Goal: Communication & Community: Answer question/provide support

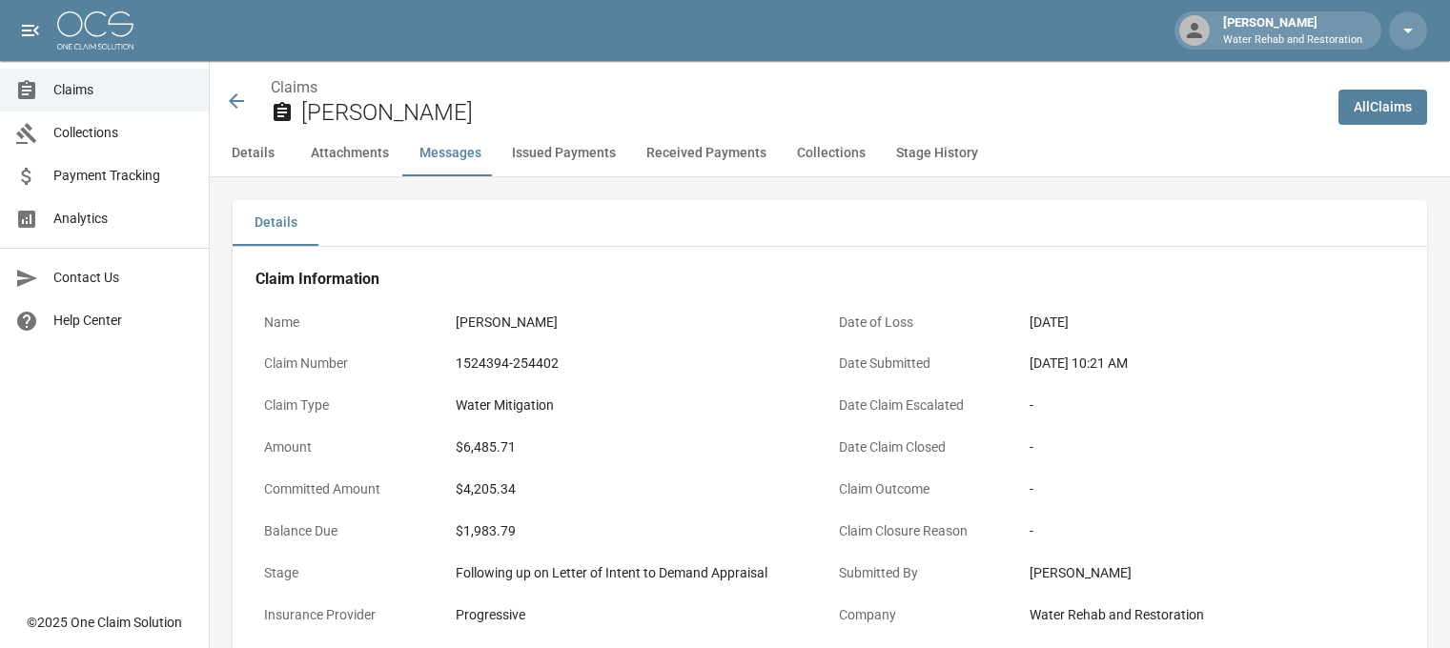
click at [239, 99] on icon at bounding box center [236, 101] width 23 height 23
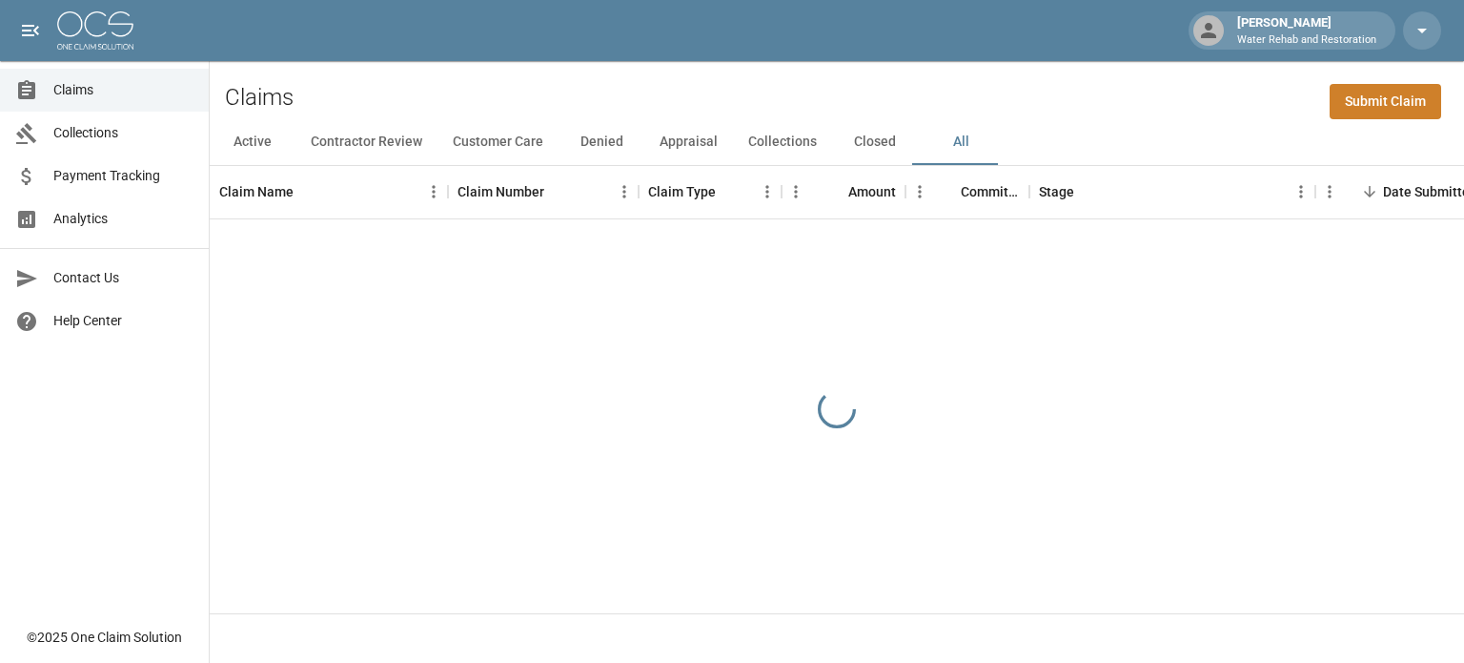
click at [147, 168] on span "Payment Tracking" at bounding box center [123, 176] width 140 height 20
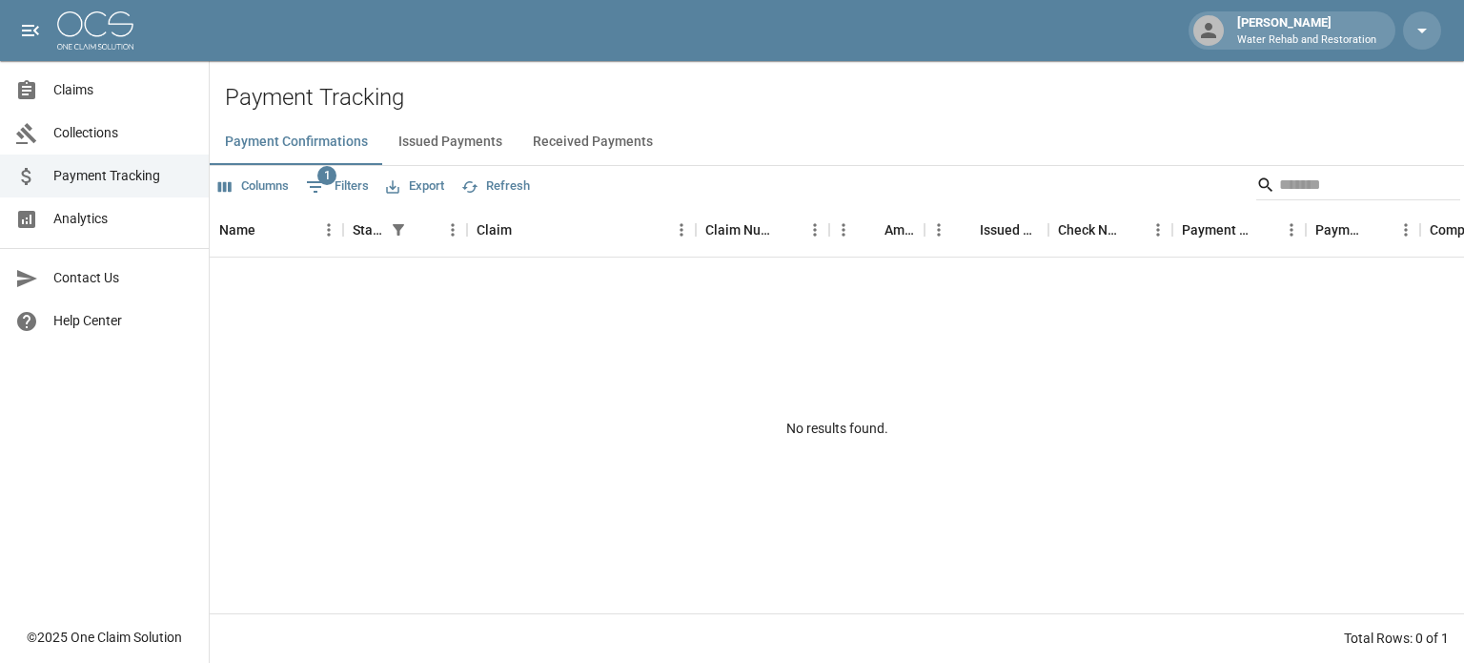
click at [474, 153] on button "Issued Payments" at bounding box center [450, 142] width 134 height 46
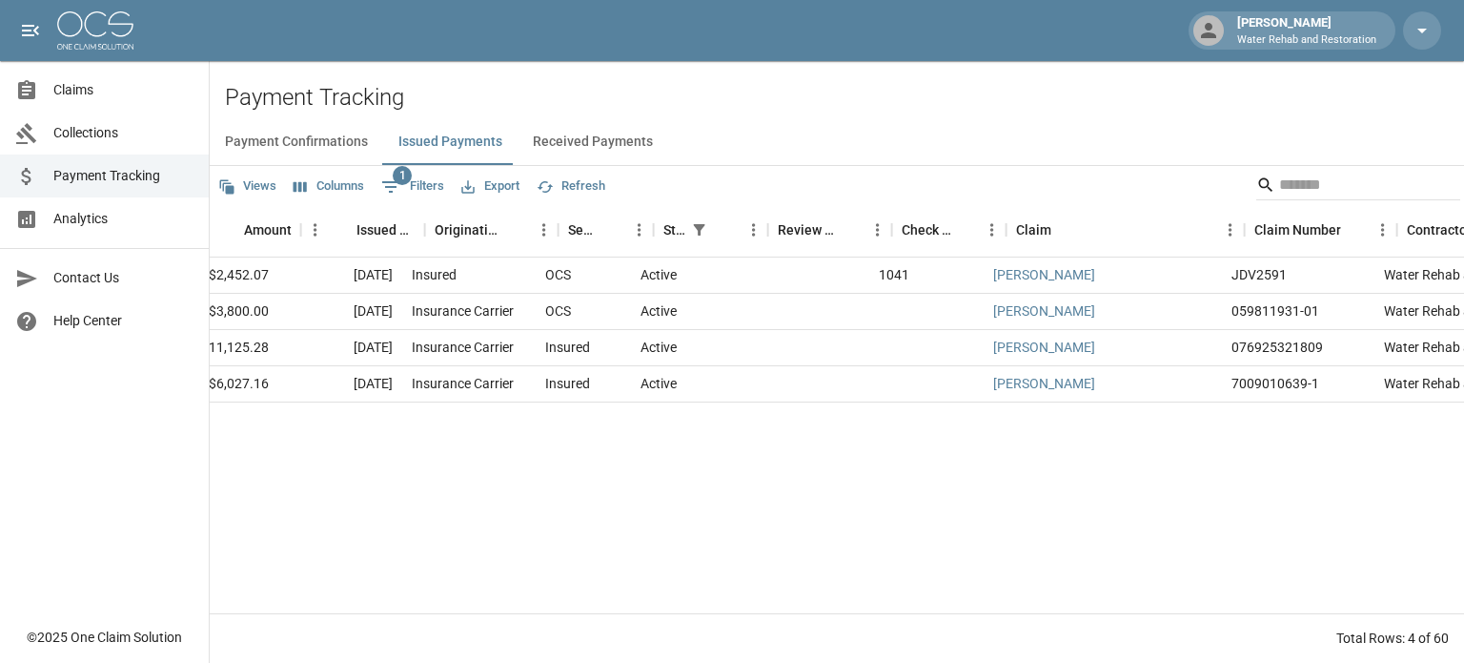
scroll to position [0, 185]
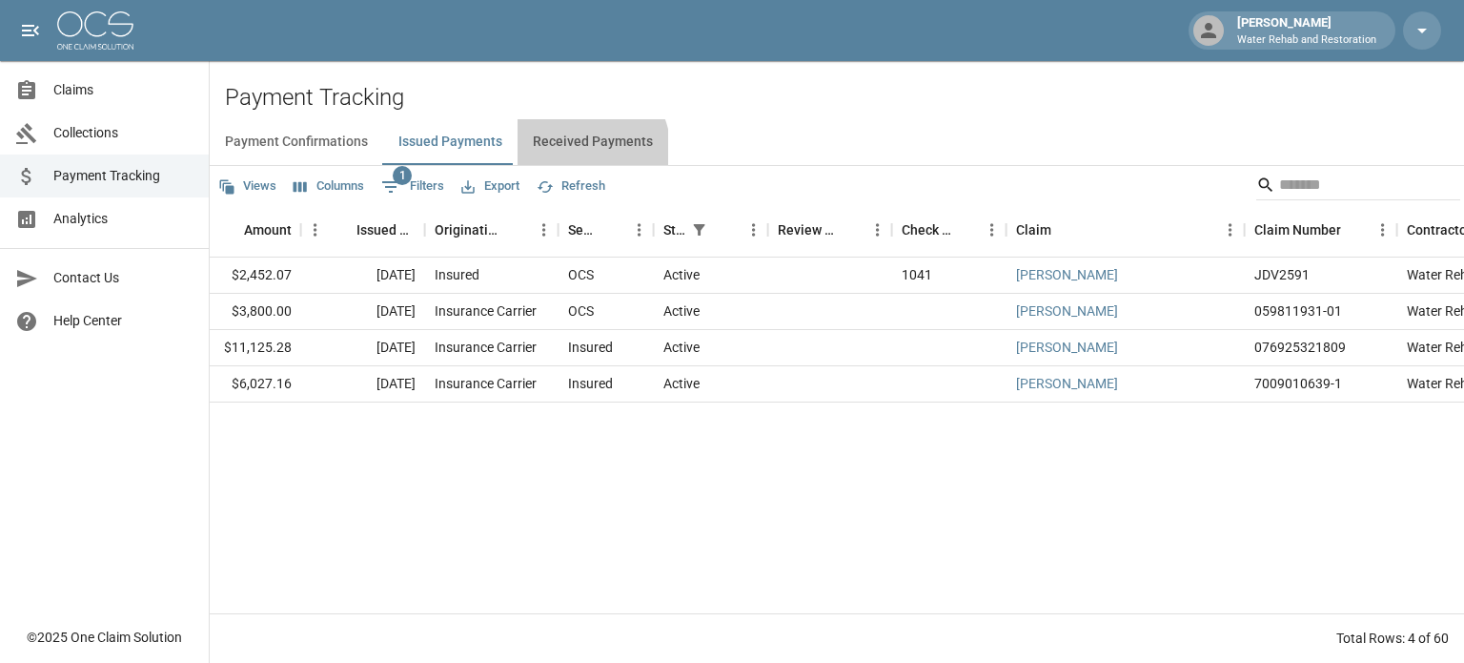
click at [570, 153] on button "Received Payments" at bounding box center [593, 142] width 151 height 46
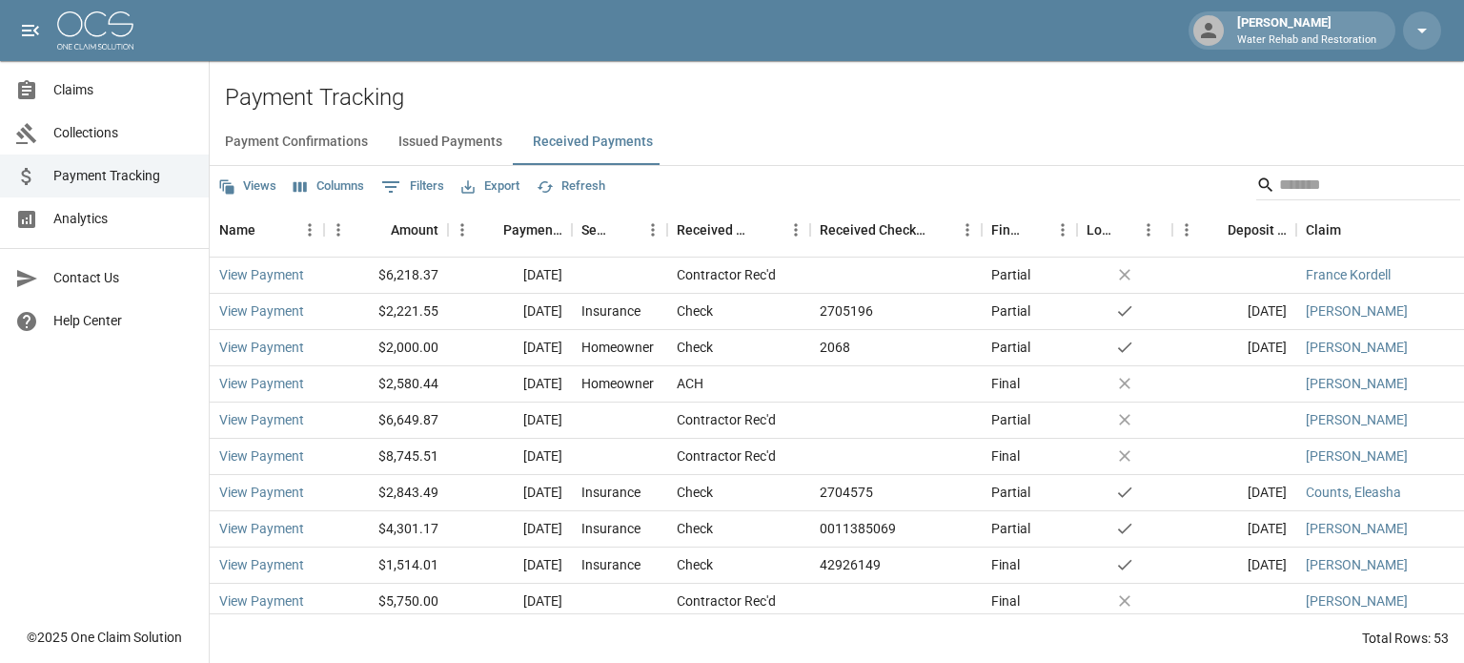
click at [90, 106] on link "Claims" at bounding box center [104, 90] width 209 height 43
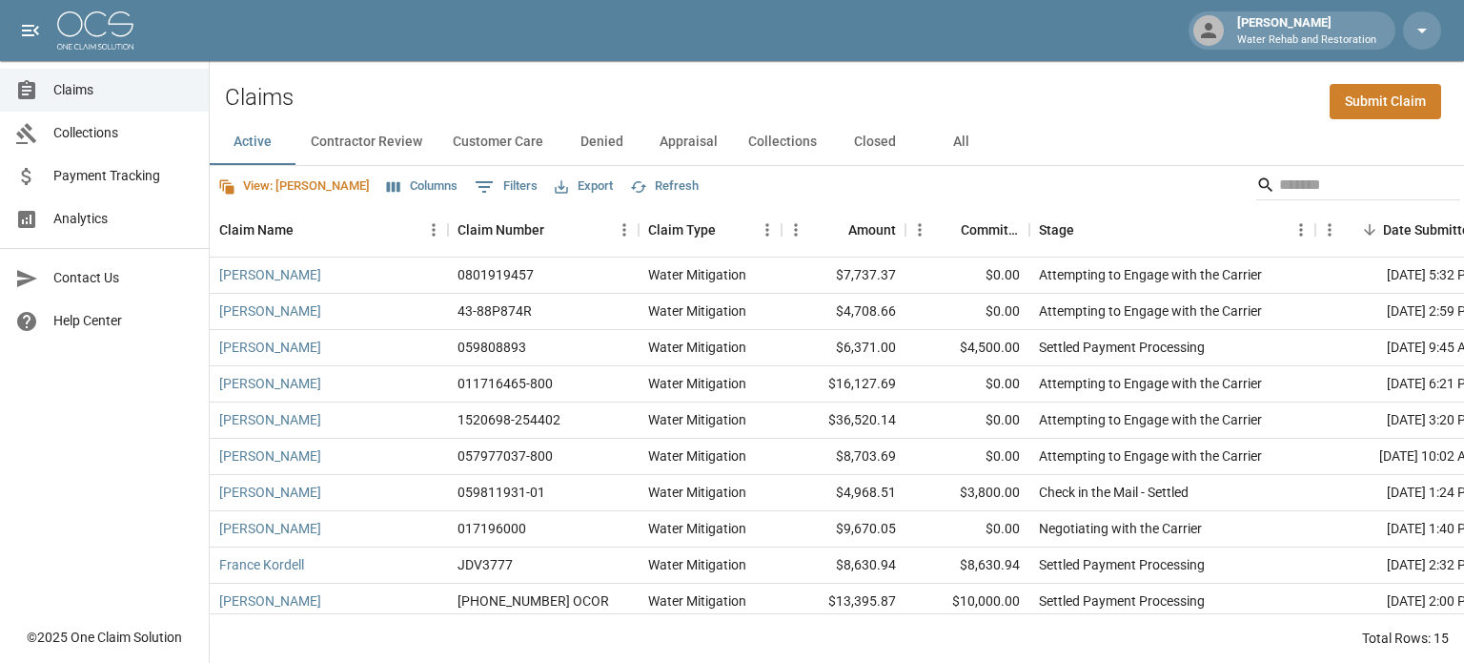
click at [957, 136] on button "All" at bounding box center [961, 142] width 86 height 46
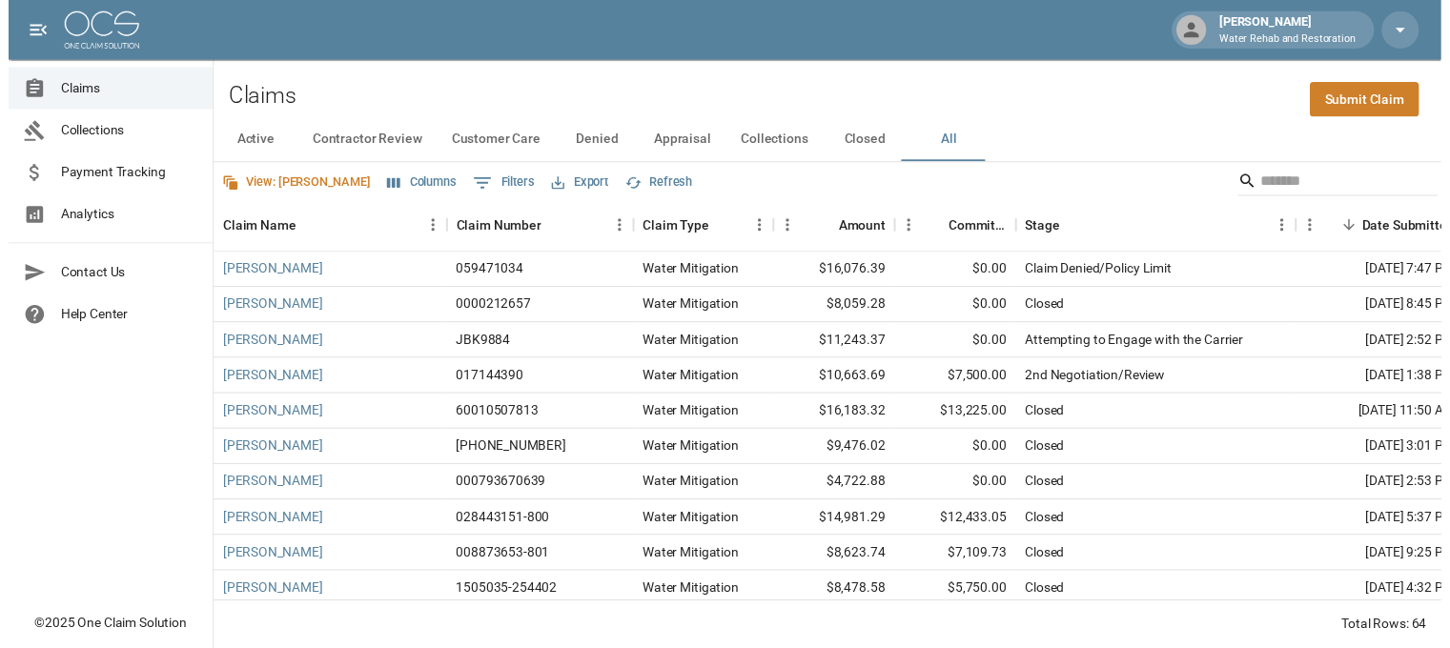
scroll to position [763, 0]
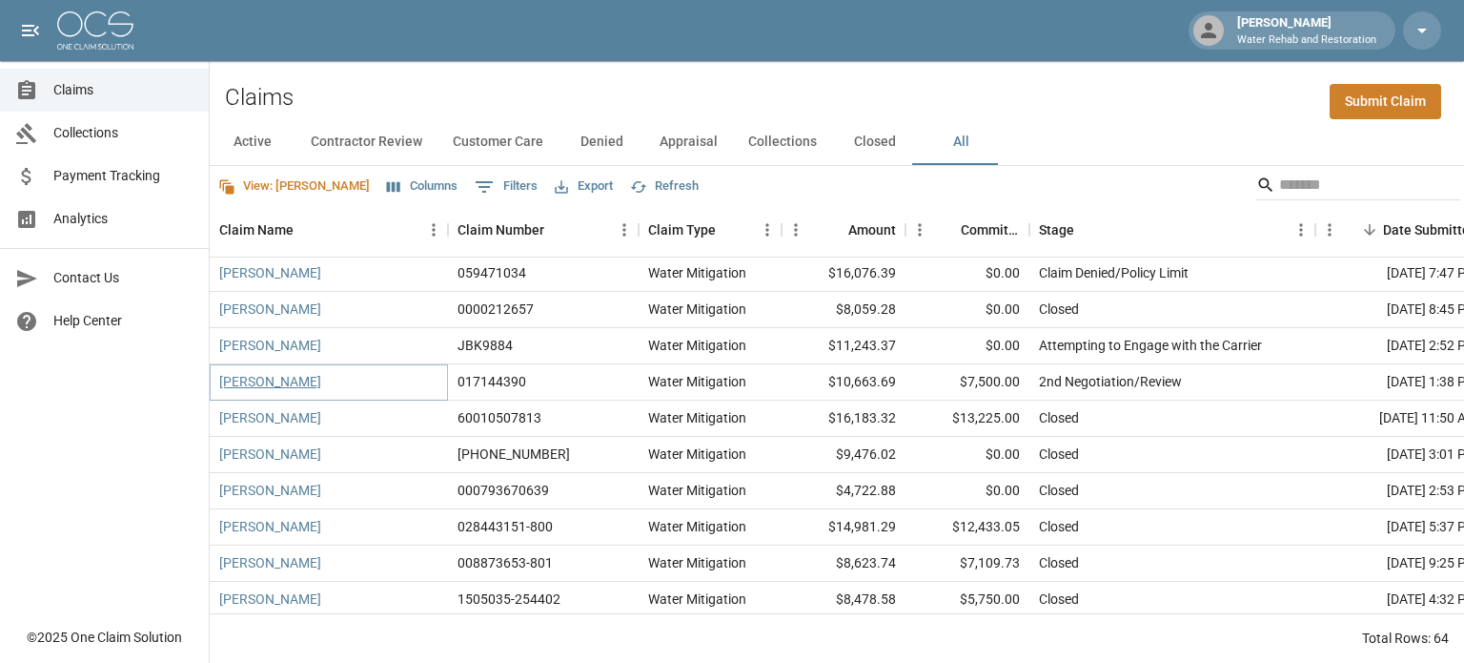
click at [308, 381] on link "[PERSON_NAME]" at bounding box center [270, 381] width 102 height 19
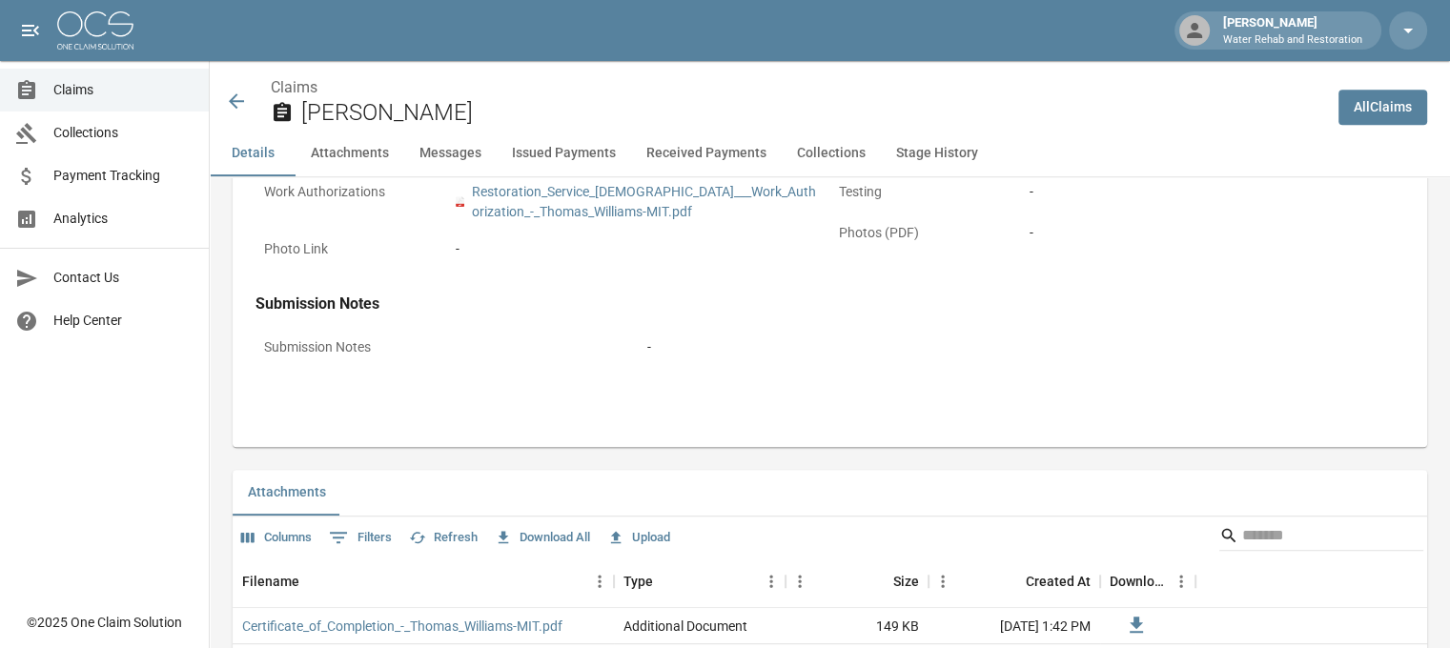
scroll to position [1049, 0]
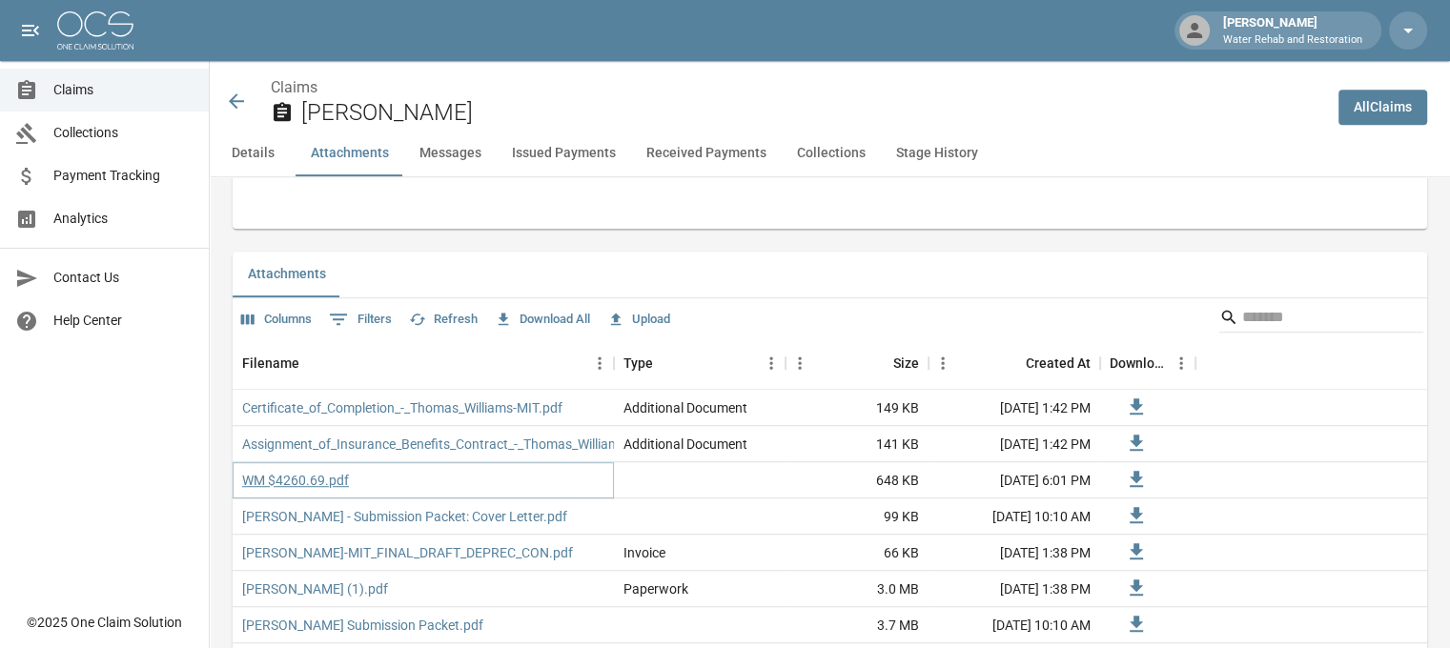
click at [295, 487] on link "WM $4260.69.pdf" at bounding box center [295, 480] width 107 height 19
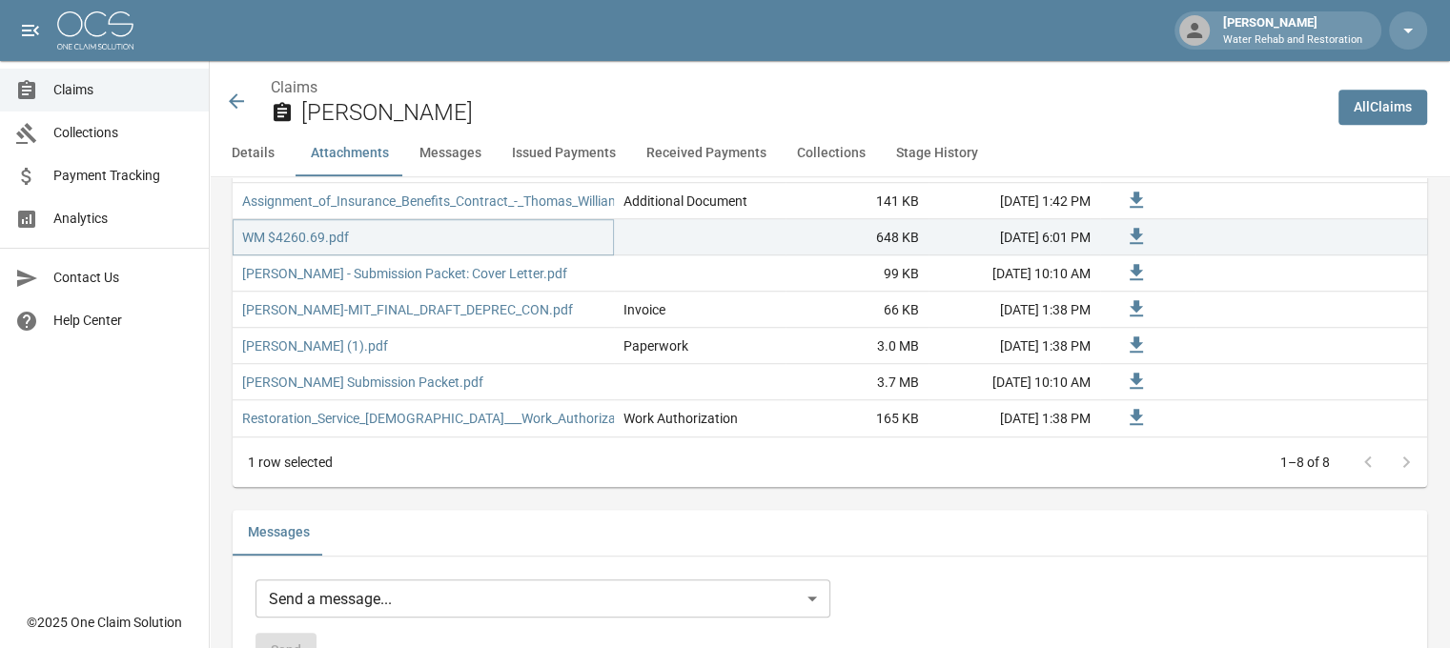
scroll to position [1335, 0]
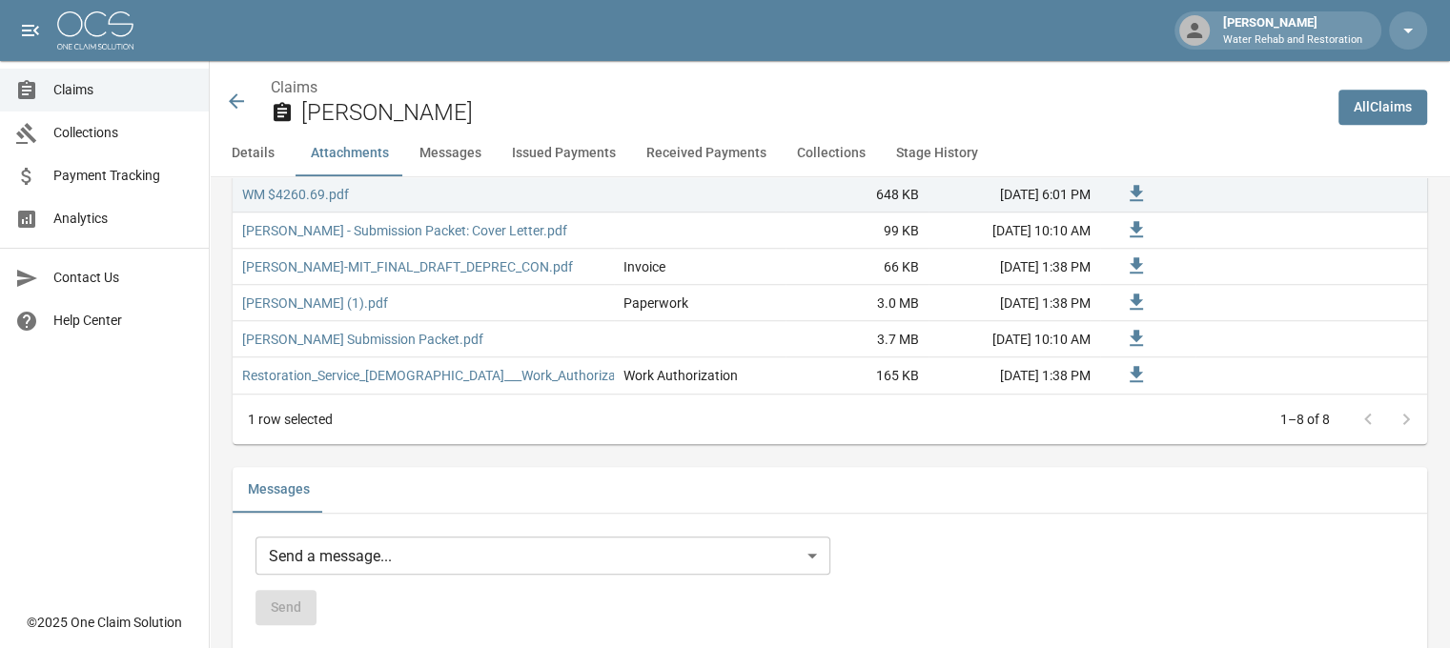
click at [260, 141] on button "Details" at bounding box center [253, 154] width 86 height 46
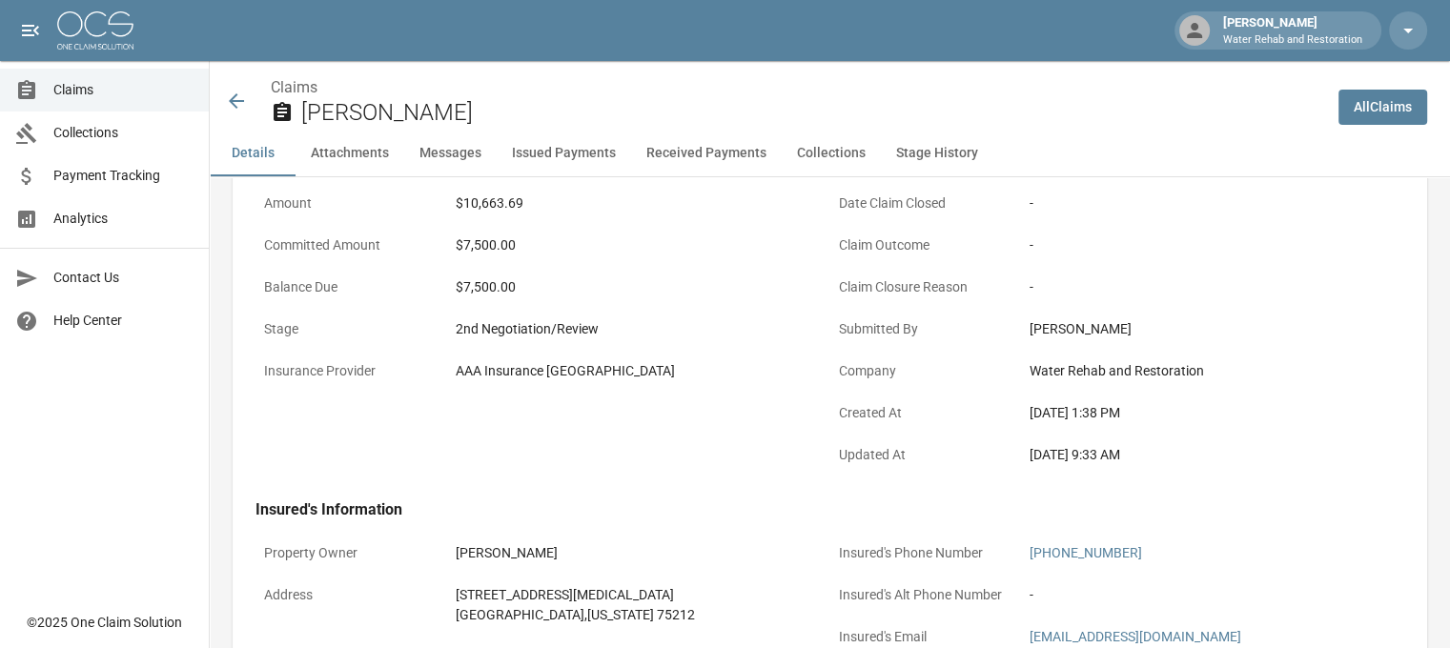
scroll to position [286, 0]
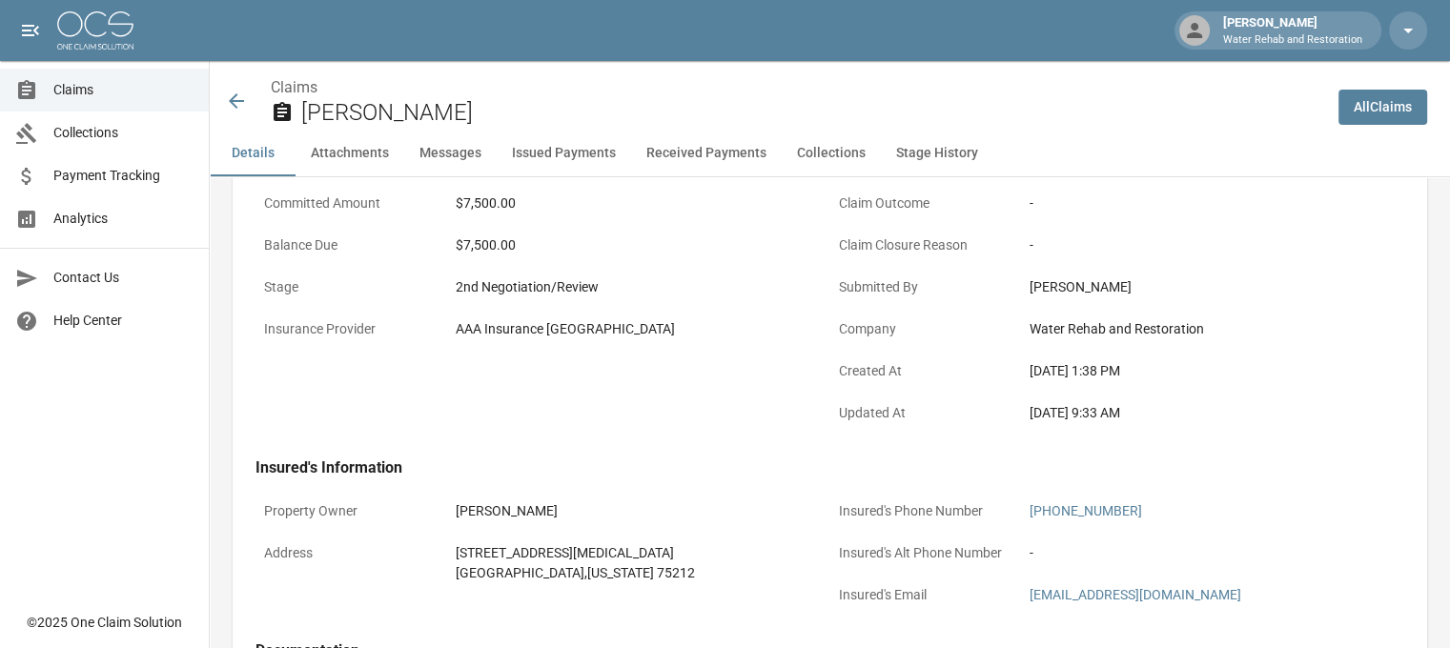
click at [238, 101] on icon at bounding box center [236, 100] width 15 height 15
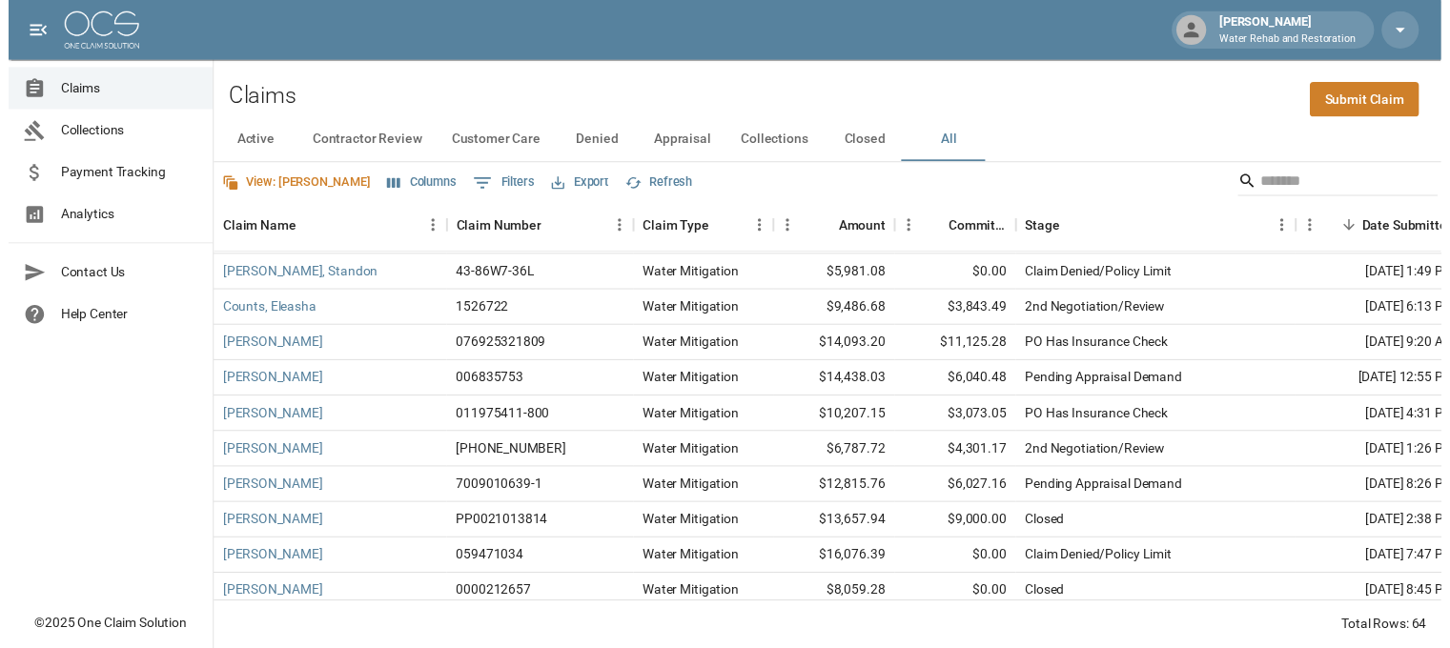
scroll to position [572, 0]
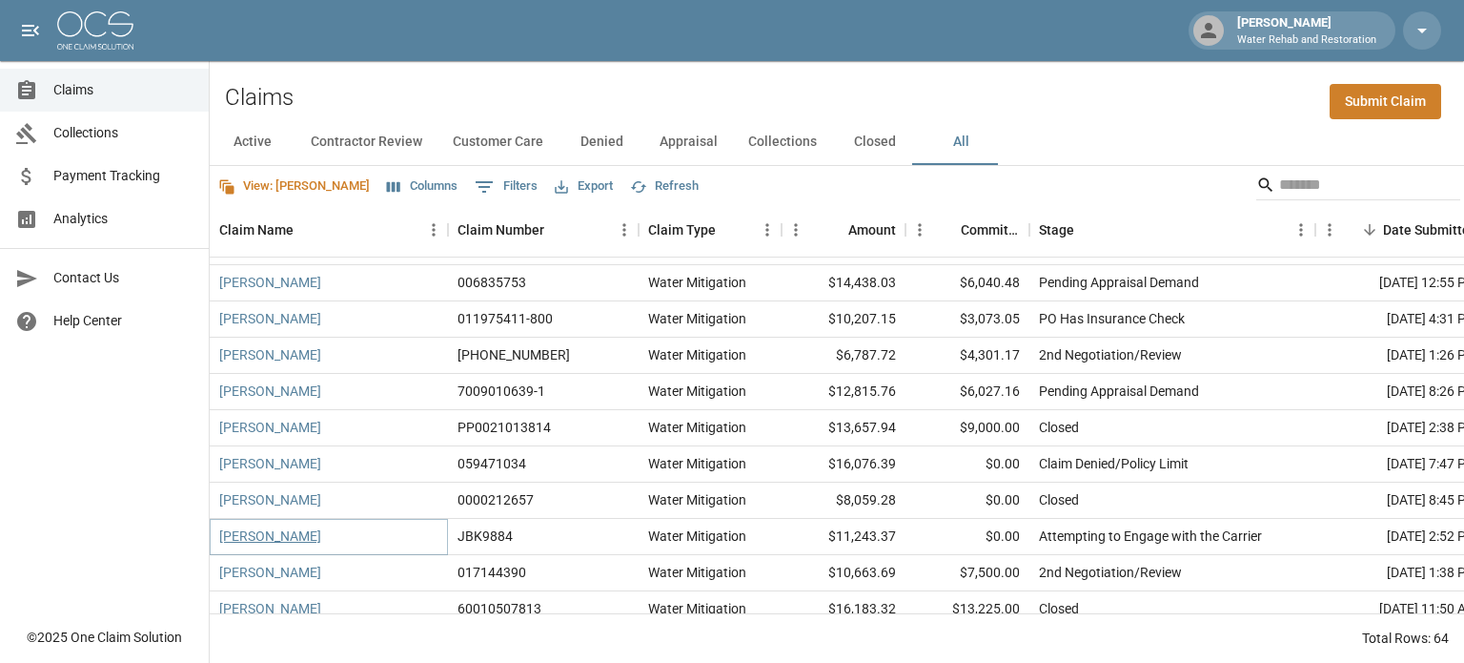
click at [277, 534] on link "[PERSON_NAME]" at bounding box center [270, 535] width 102 height 19
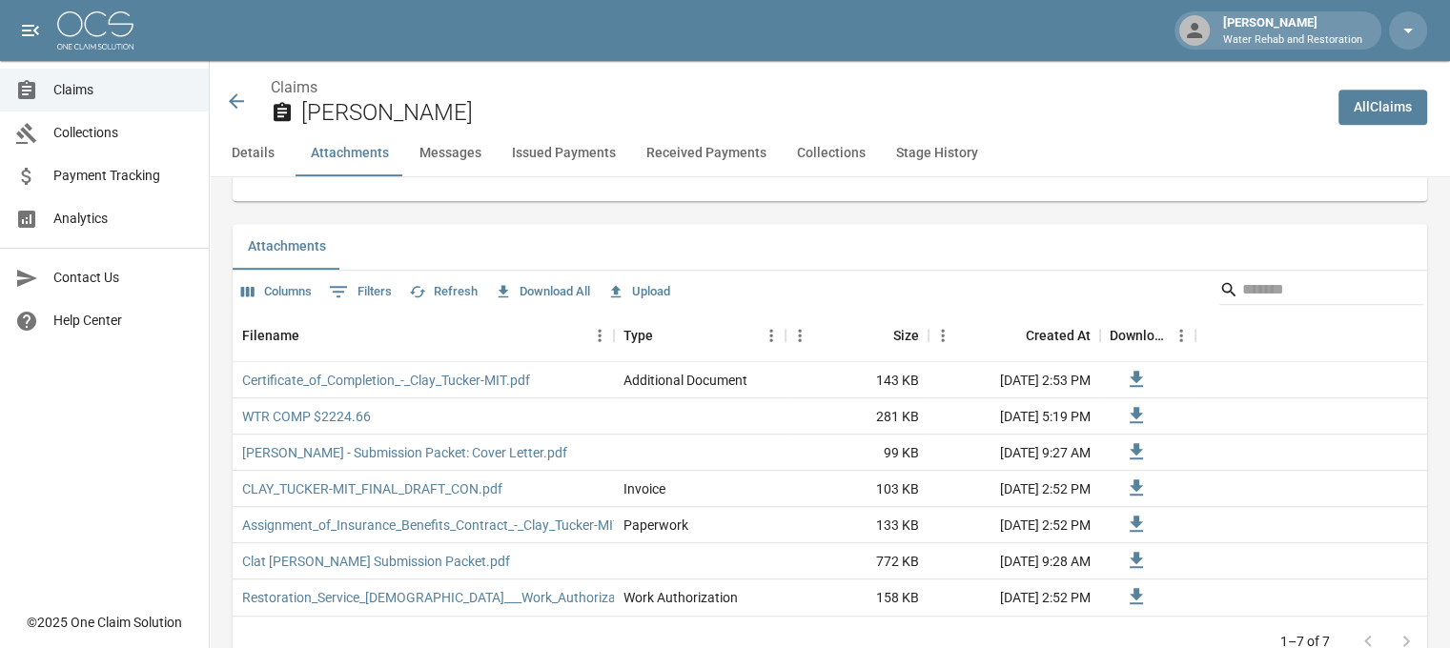
scroll to position [1144, 0]
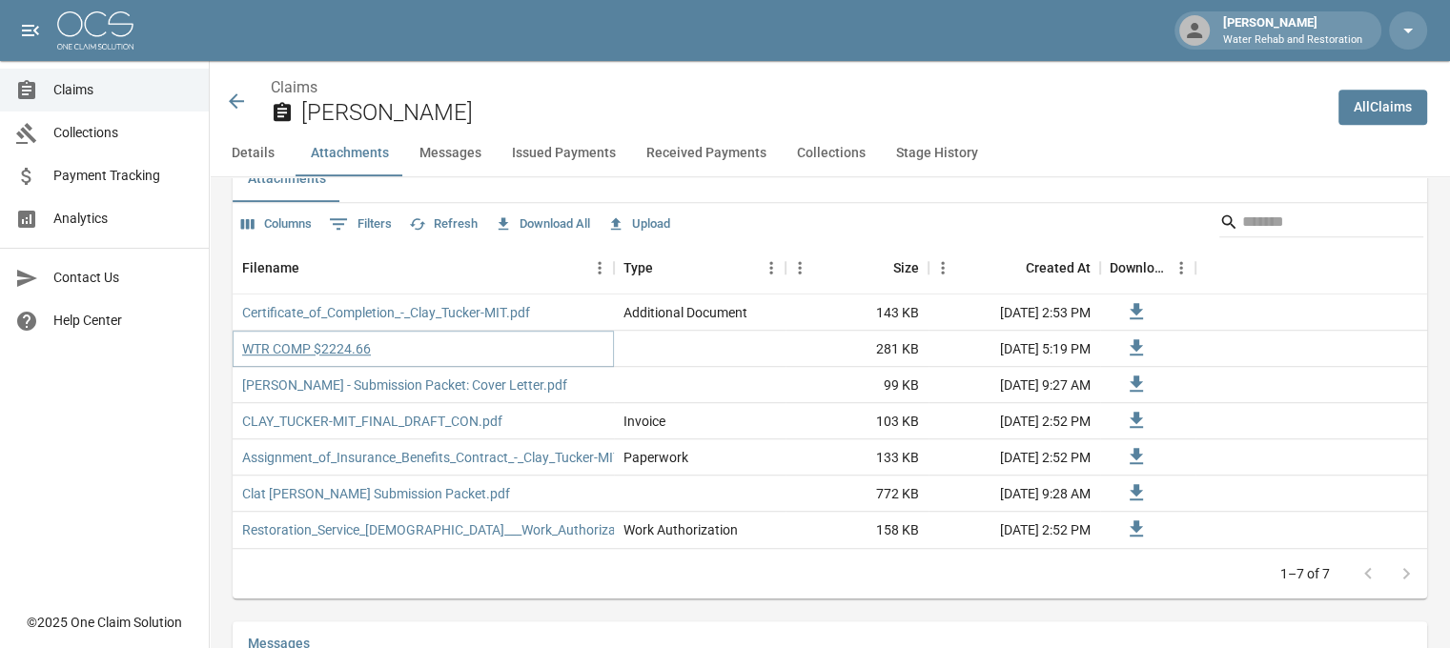
click at [351, 351] on link "WTR COMP $2224.66" at bounding box center [306, 348] width 129 height 19
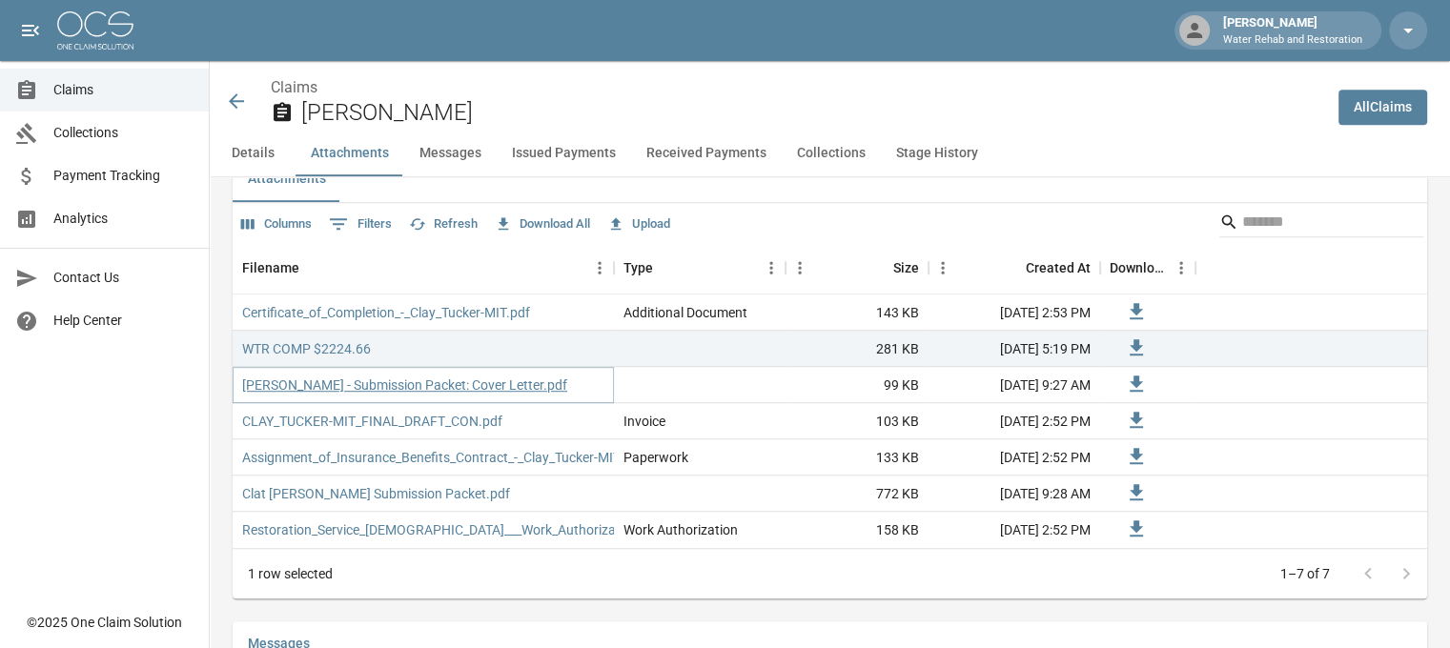
click at [412, 384] on link "[PERSON_NAME] - Submission Packet: Cover Letter.pdf" at bounding box center [404, 385] width 325 height 19
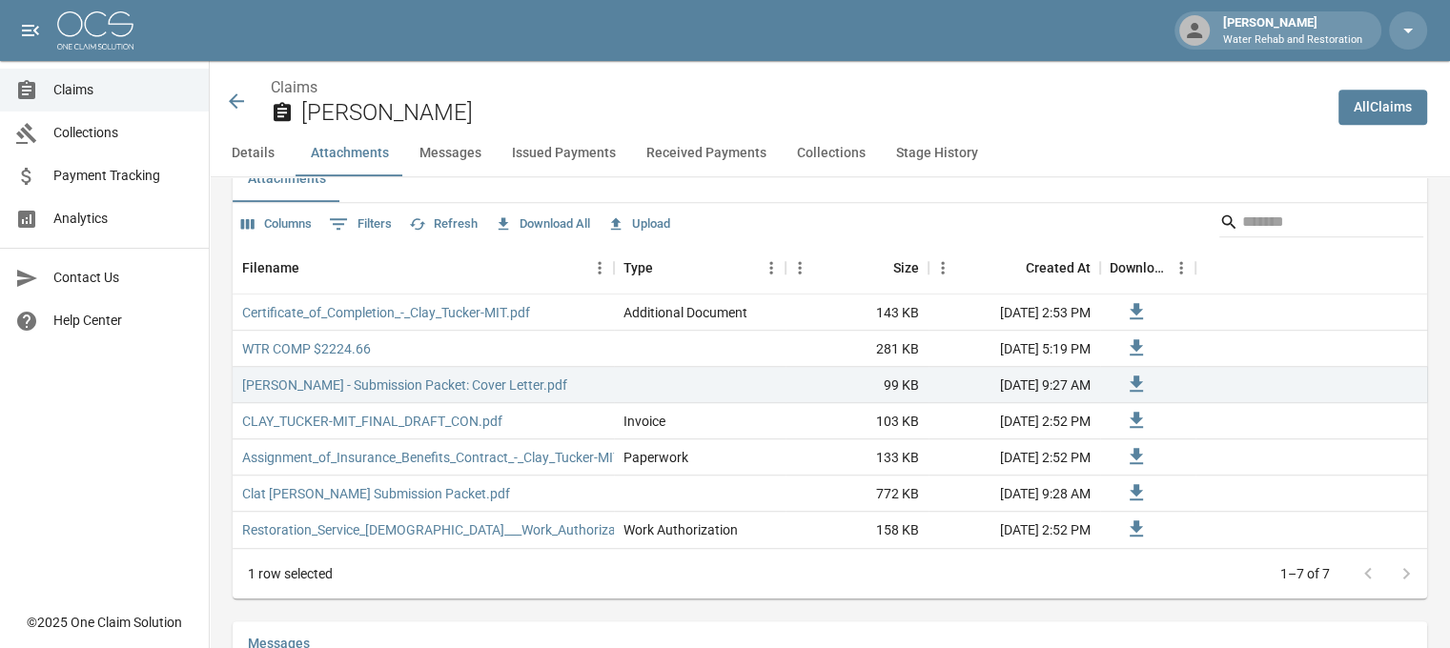
click at [236, 97] on icon at bounding box center [236, 101] width 23 height 23
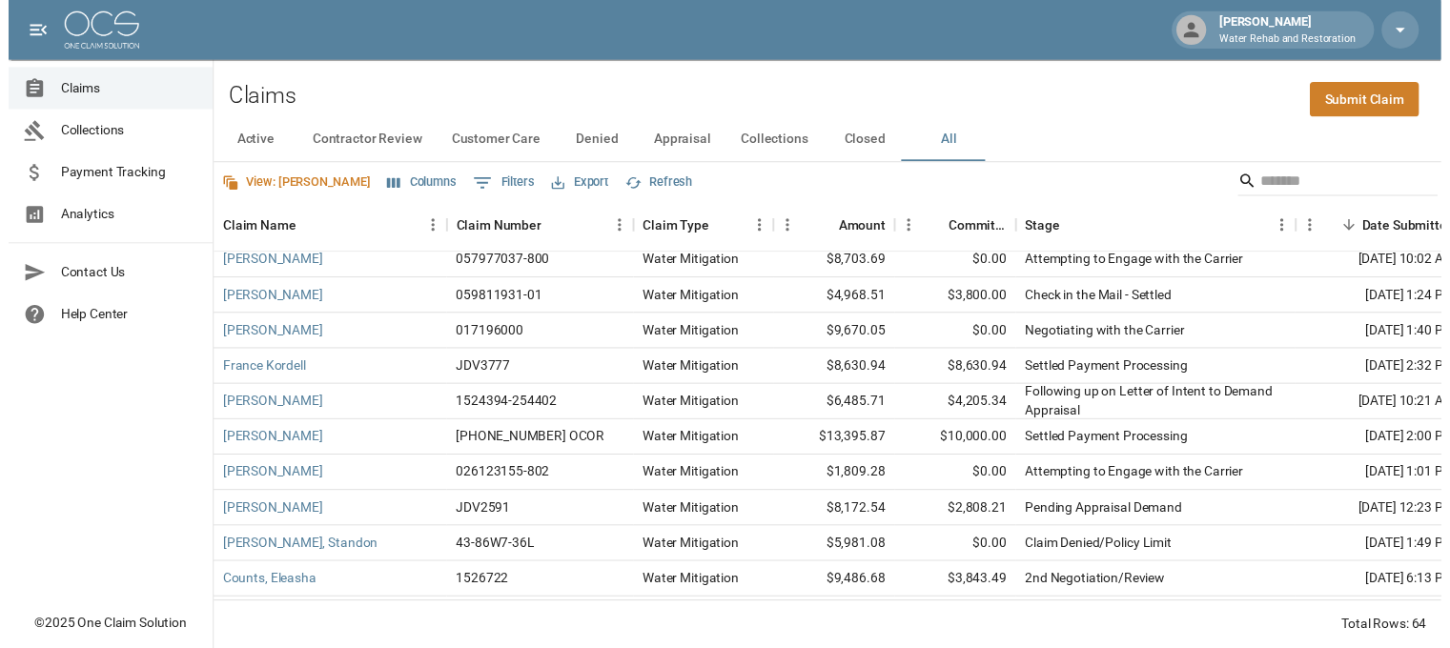
scroll to position [286, 0]
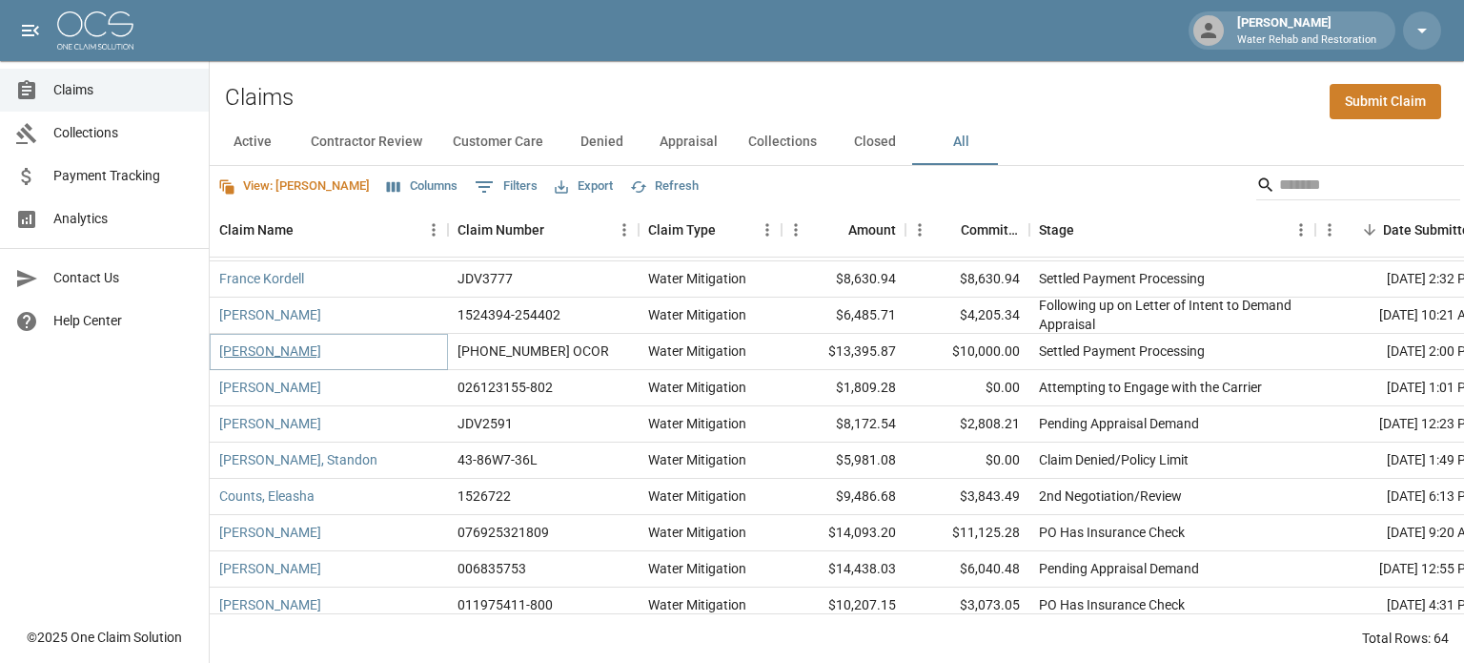
click at [294, 349] on link "[PERSON_NAME]" at bounding box center [270, 350] width 102 height 19
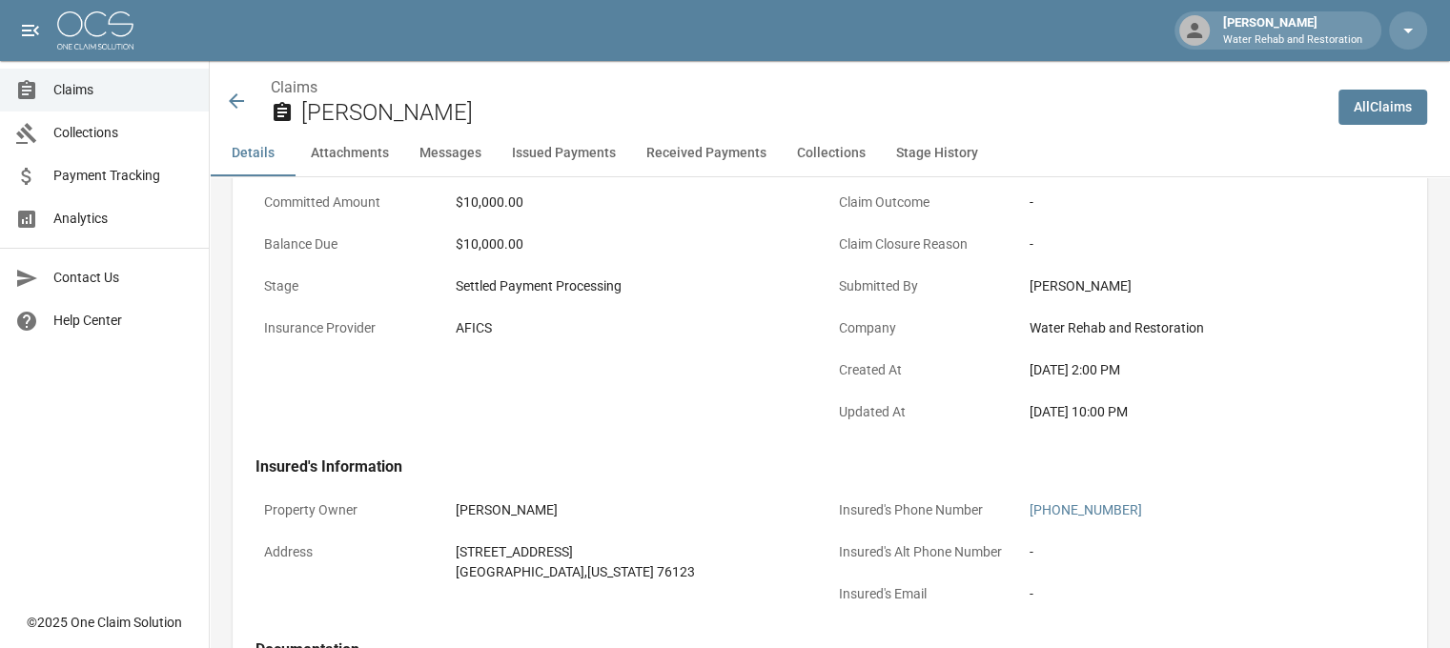
scroll to position [477, 0]
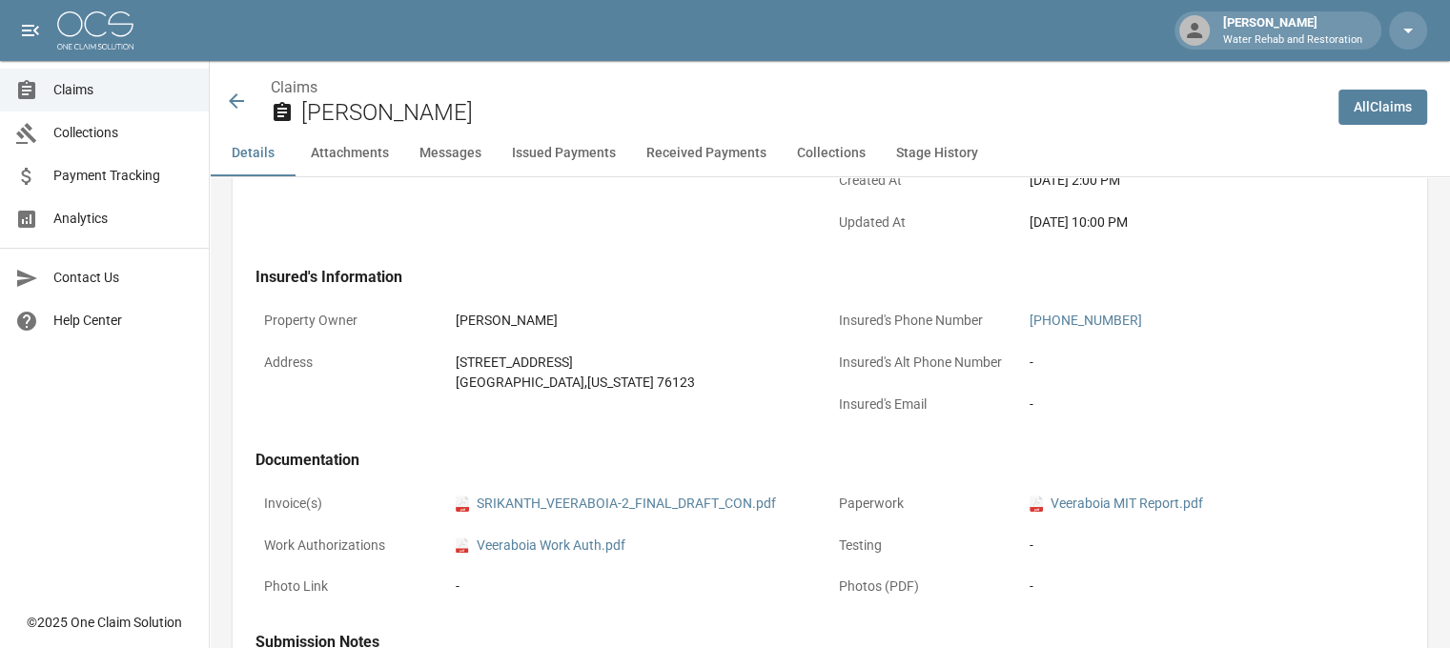
click at [457, 147] on button "Messages" at bounding box center [450, 154] width 92 height 46
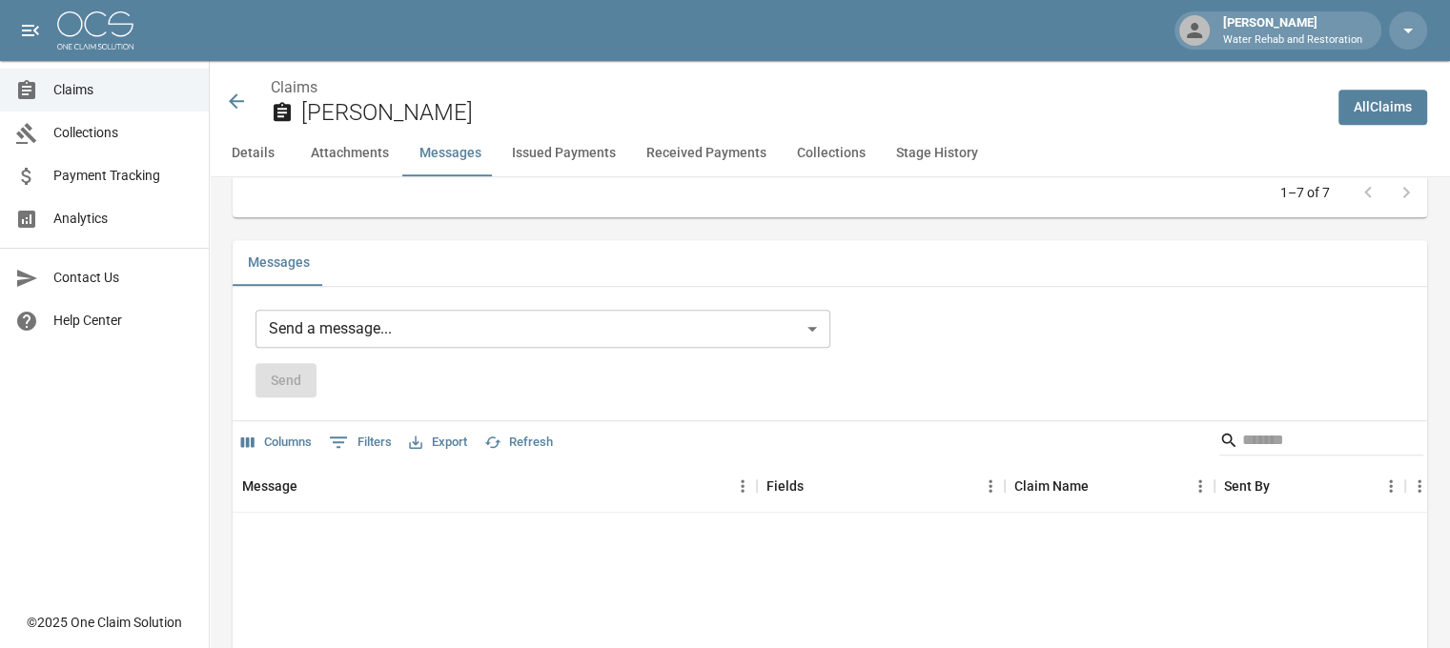
scroll to position [1511, 0]
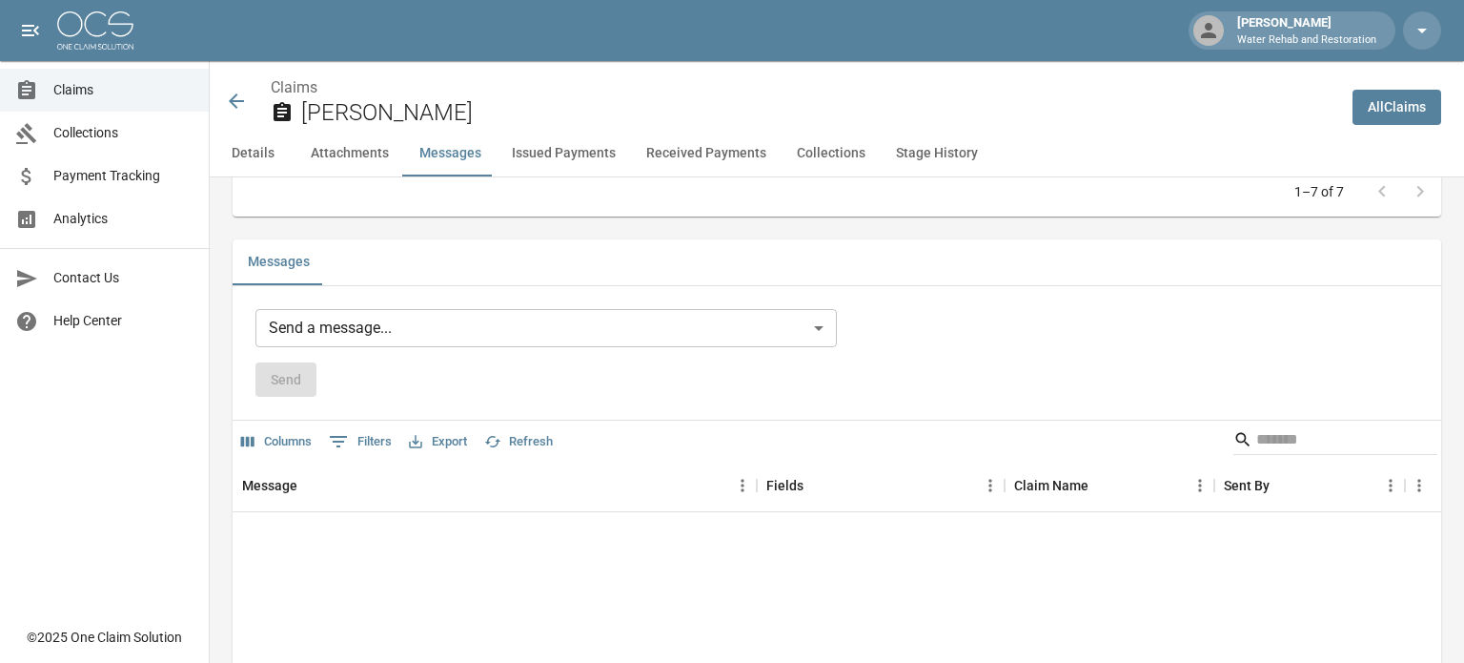
click at [365, 326] on body "[PERSON_NAME] W Water Rehab and Restoration Claims Collections Payment Tracking…" at bounding box center [732, 438] width 1464 height 3899
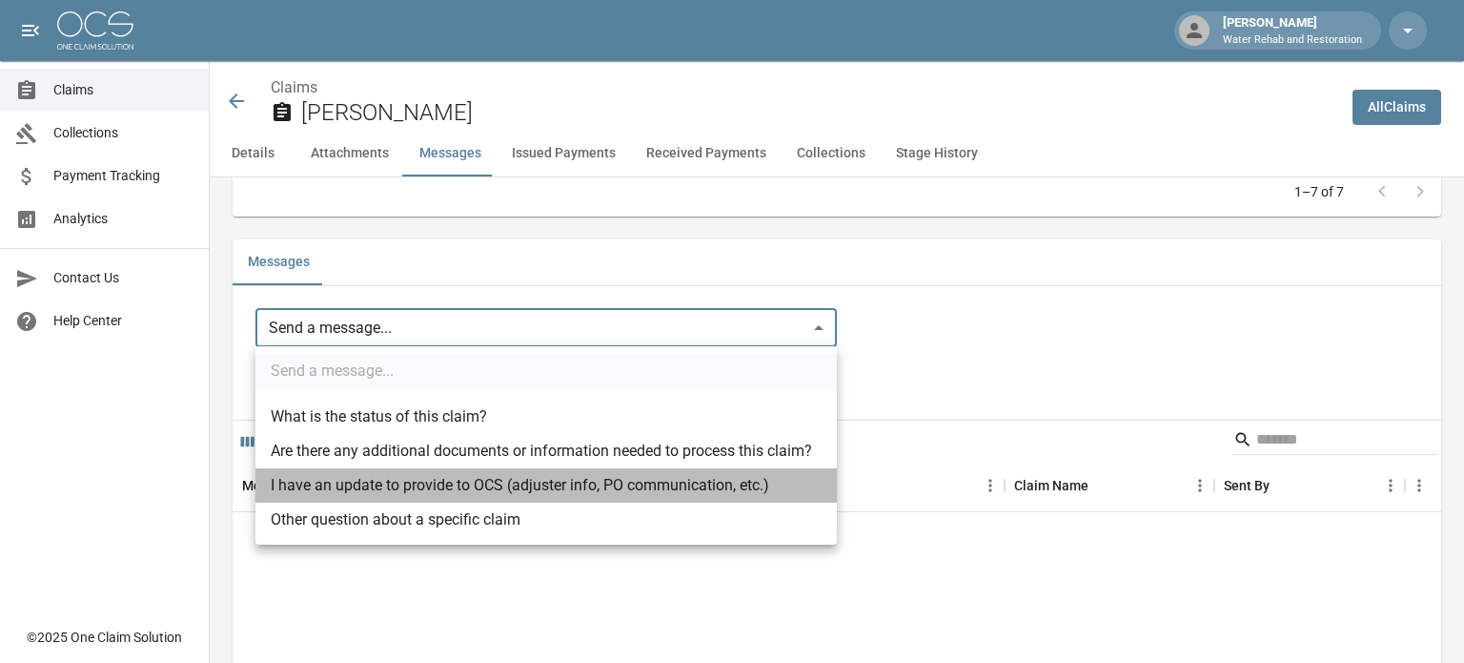
click at [373, 478] on li "I have an update to provide to OCS (adjuster info, PO communication, etc.)" at bounding box center [546, 485] width 582 height 34
type input "**********"
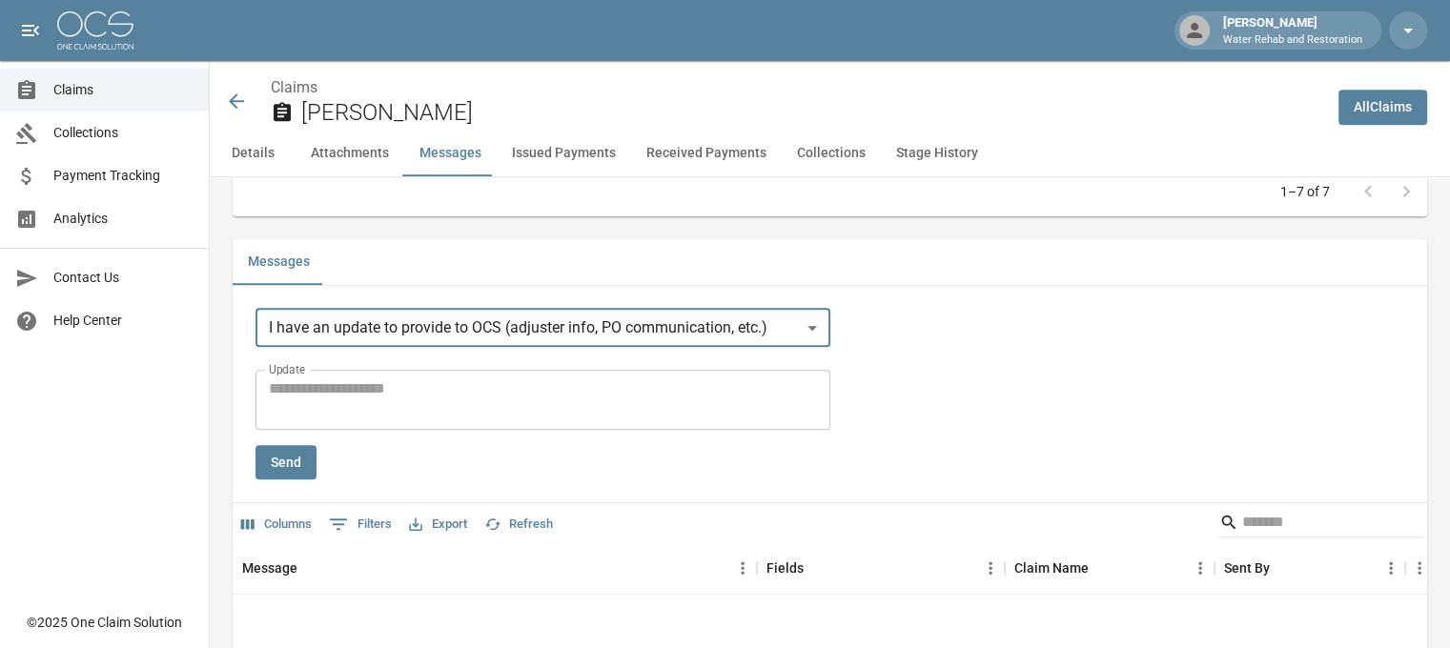
click at [453, 379] on textarea "Update" at bounding box center [543, 400] width 548 height 44
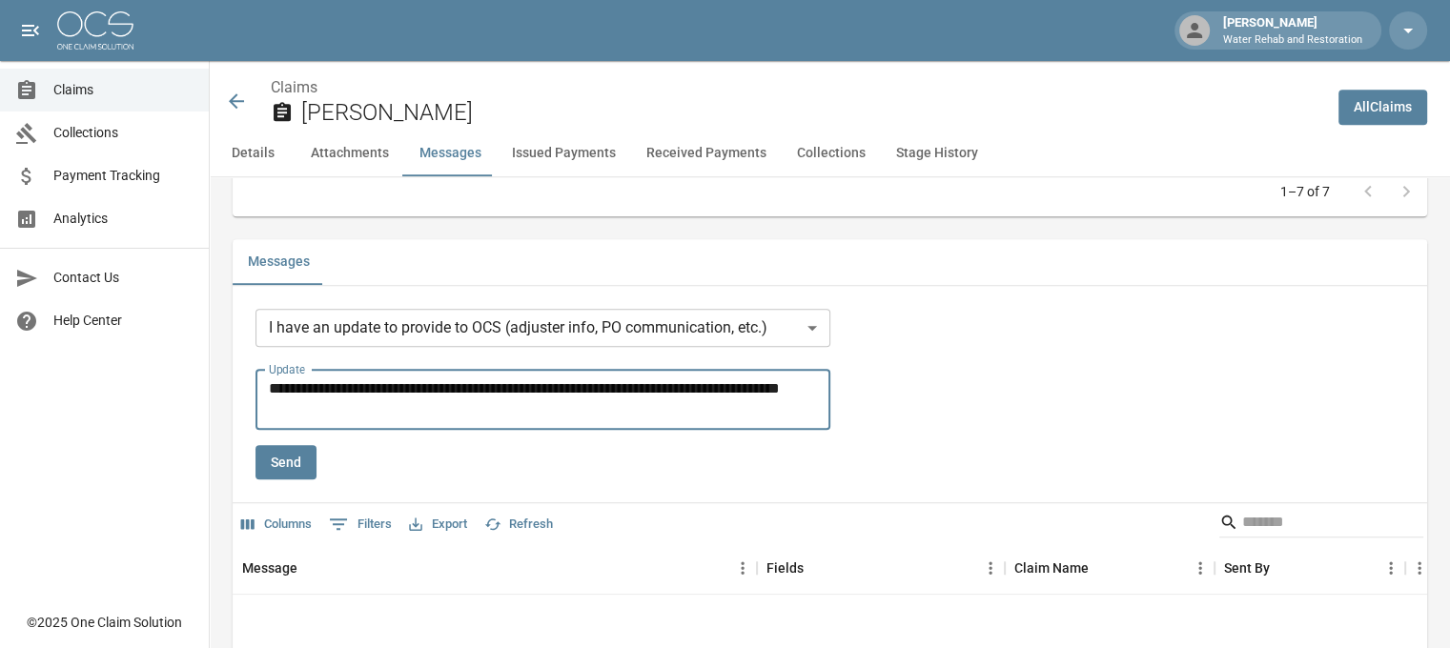
click at [501, 399] on textarea "**********" at bounding box center [546, 400] width 555 height 44
type textarea "**********"
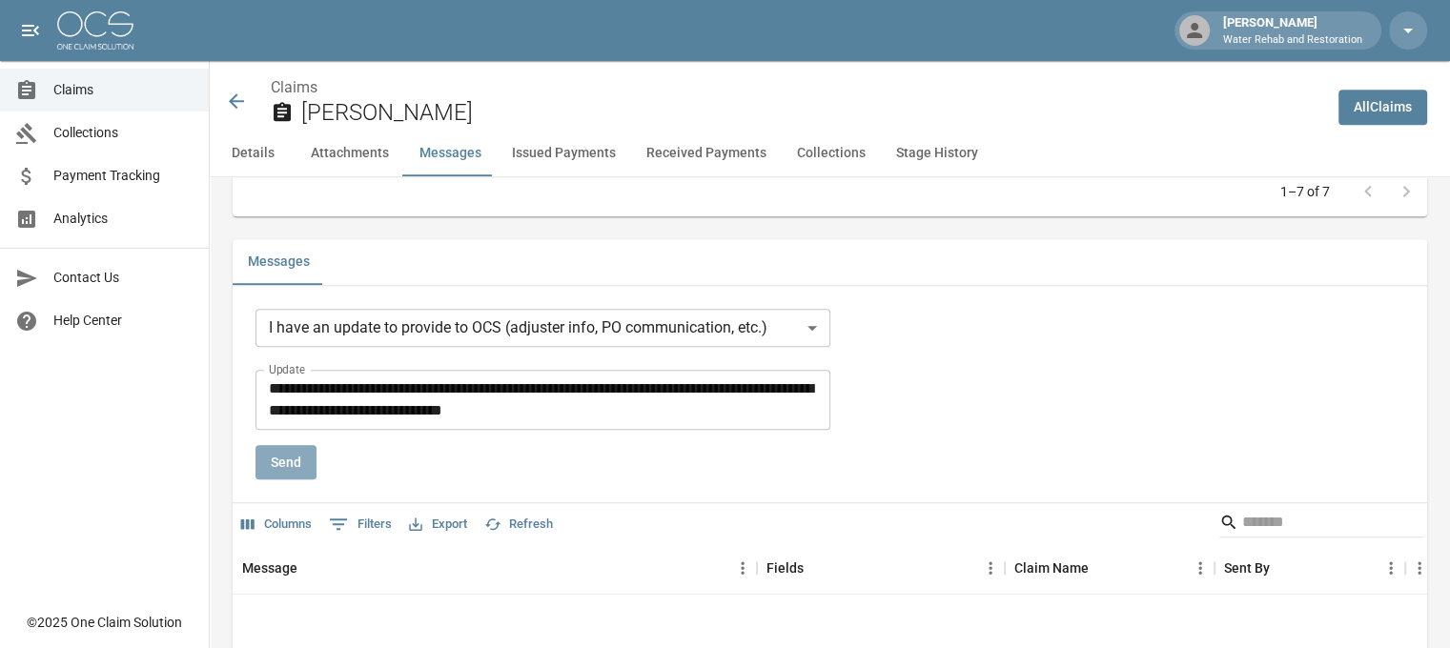
click at [278, 464] on button "Send" at bounding box center [285, 462] width 61 height 35
